Goal: Task Accomplishment & Management: Use online tool/utility

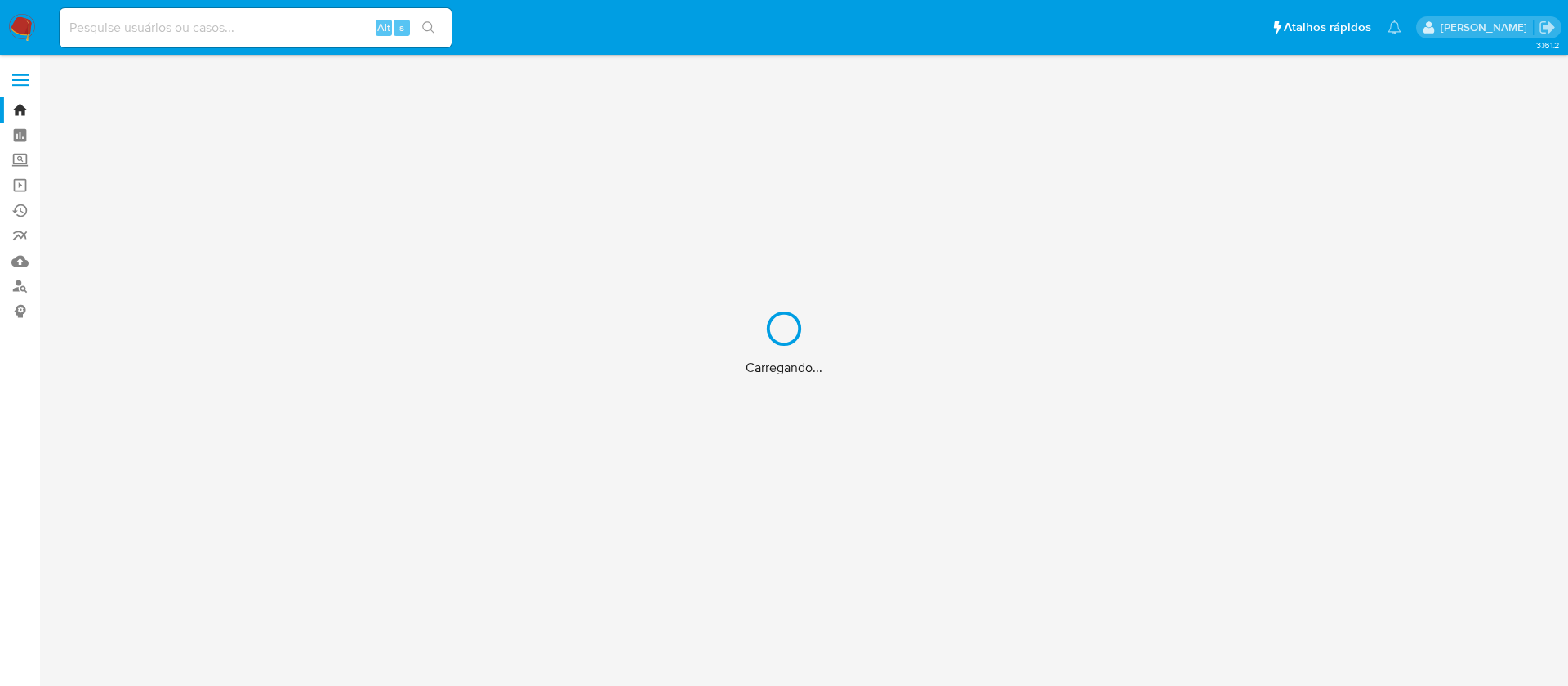
click at [269, 29] on div "Carregando..." at bounding box center [784, 343] width 1568 height 686
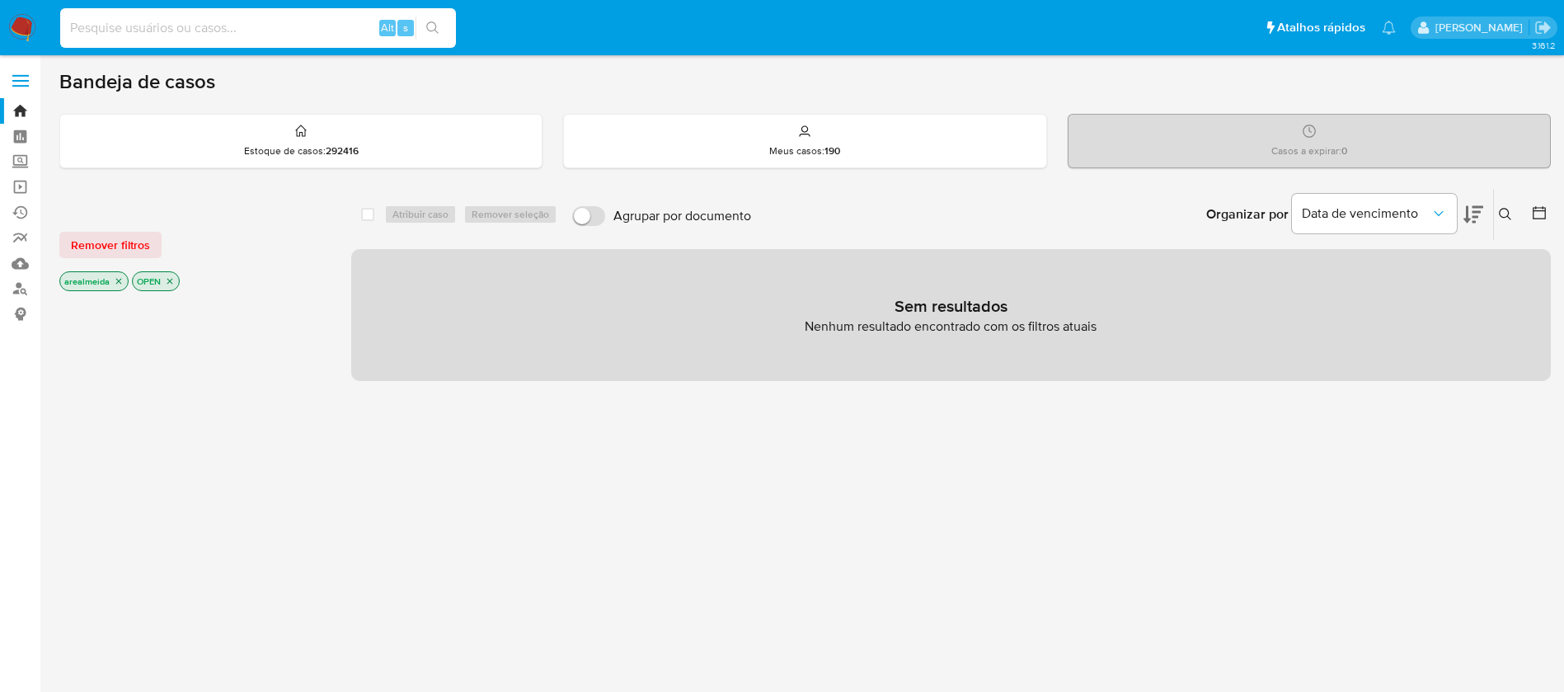
click at [91, 30] on input at bounding box center [258, 27] width 396 height 21
paste input "VNm29IoOT3NX4xhMrhnyRjIb"
type input "VNm29IoOT3NX4xhMrhnyRjIb"
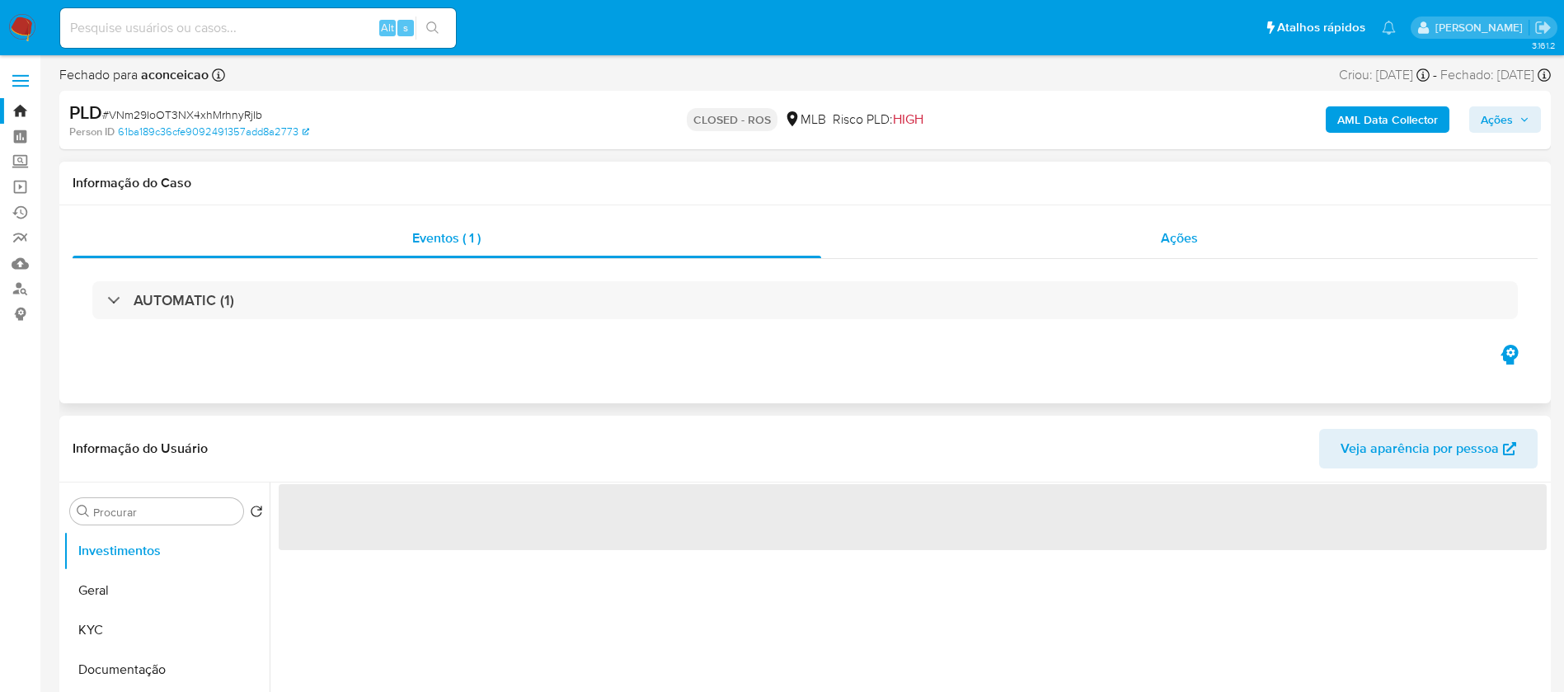
click at [1162, 236] on span "Ações" at bounding box center [1178, 237] width 37 height 19
select select "10"
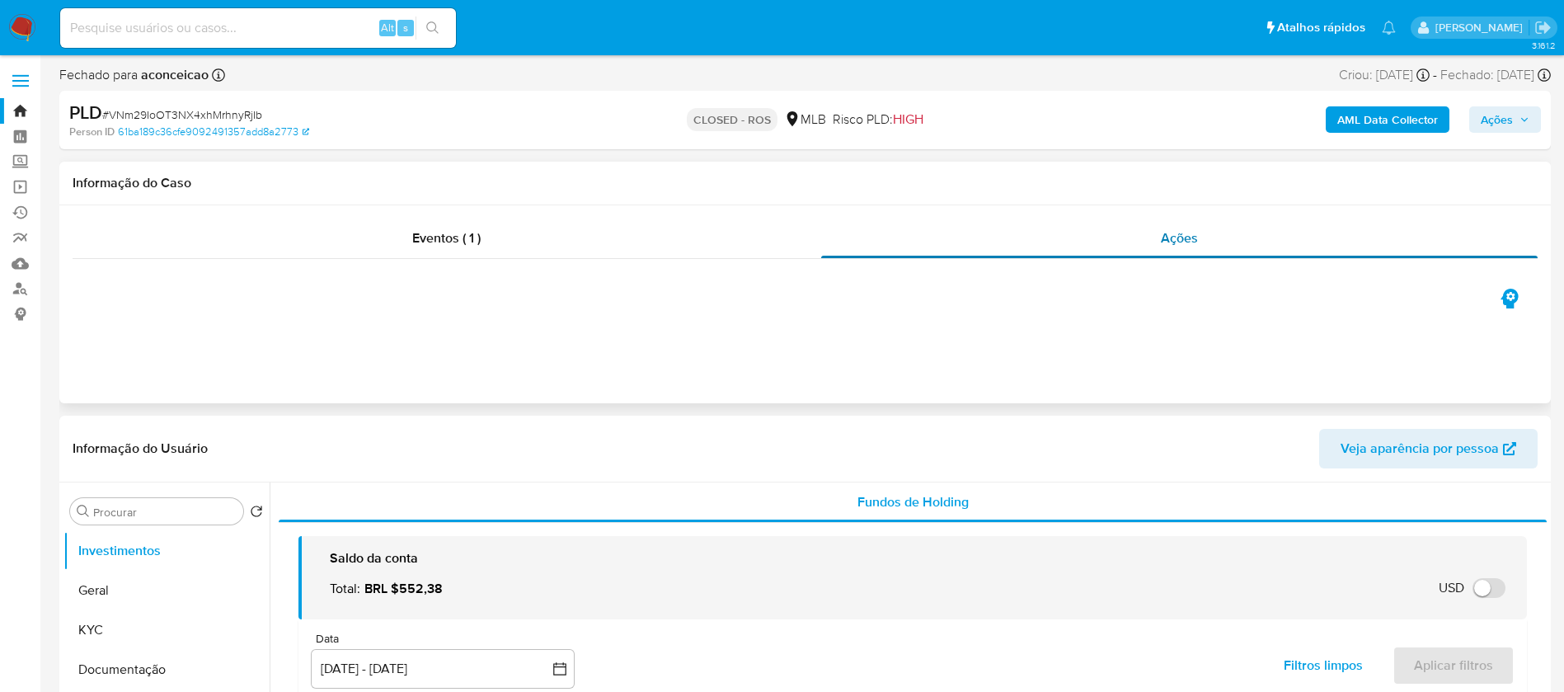
click at [1179, 242] on span "Ações" at bounding box center [1178, 237] width 37 height 19
